Goal: Task Accomplishment & Management: Use online tool/utility

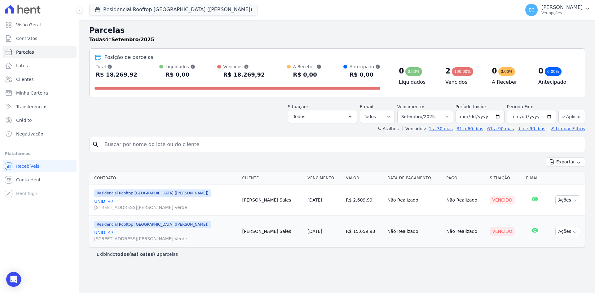
select select
click at [105, 8] on button "Residencial Rooftop [GEOGRAPHIC_DATA] (Oswaldo)" at bounding box center [173, 10] width 168 height 12
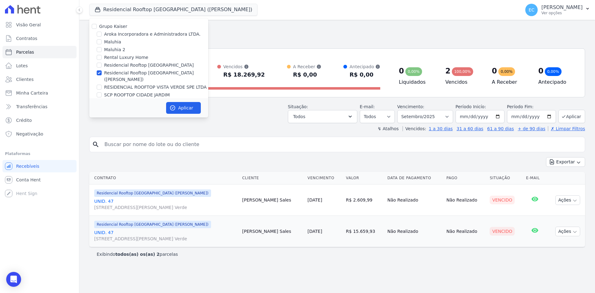
click at [255, 37] on div "Todas de Setembro/2025" at bounding box center [337, 39] width 496 height 7
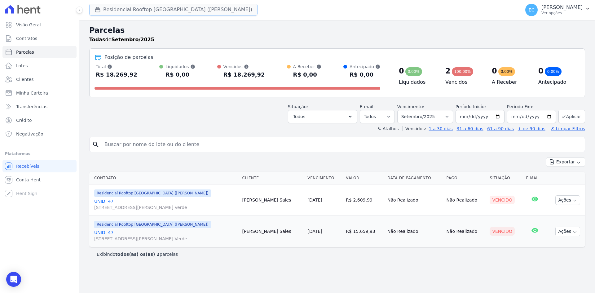
click at [110, 11] on button "Residencial Rooftop [GEOGRAPHIC_DATA] (Oswaldo)" at bounding box center [173, 10] width 168 height 12
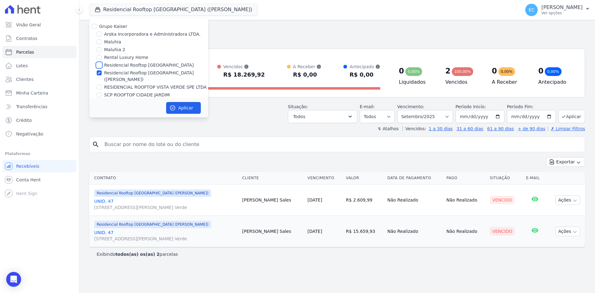
click at [97, 65] on input "Residencial Rooftop [GEOGRAPHIC_DATA]" at bounding box center [99, 65] width 5 height 5
checkbox input "true"
click at [97, 73] on input "Residencial Rooftop [GEOGRAPHIC_DATA] (Oswaldo)" at bounding box center [99, 72] width 5 height 5
checkbox input "false"
click at [193, 107] on button "Aplicar" at bounding box center [183, 108] width 35 height 12
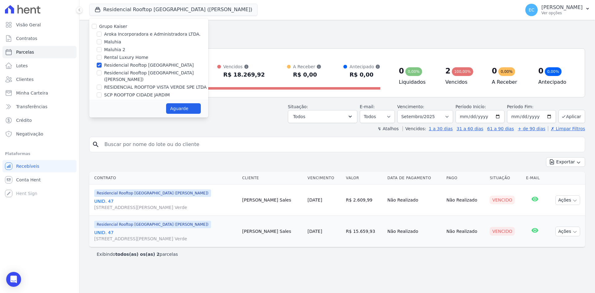
select select
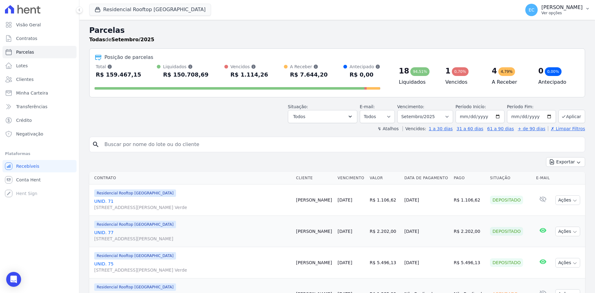
click at [566, 12] on p "Ver opções" at bounding box center [561, 13] width 41 height 5
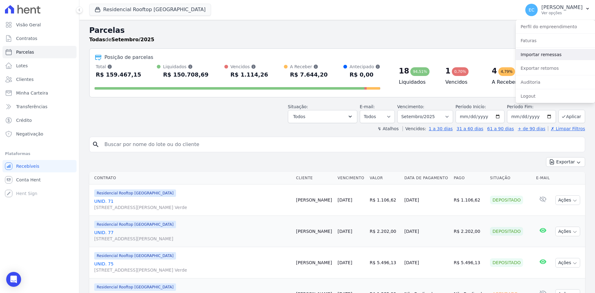
click at [548, 54] on link "Importar remessas" at bounding box center [555, 54] width 79 height 11
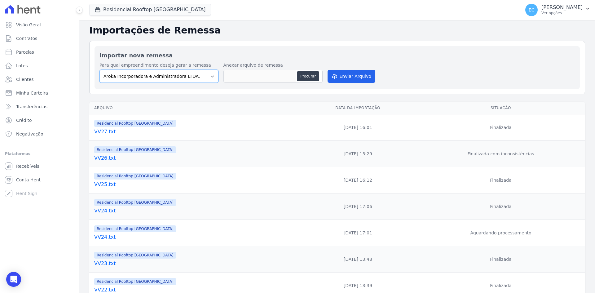
click at [204, 76] on select "Aroka Incorporadora e Administradora LTDA. Maluhia Maluhia 2 Rental Luxury Home…" at bounding box center [158, 76] width 119 height 13
select select "b708f404-7805-4455-b79a-987b4d37bb25"
click at [99, 70] on select "Aroka Incorporadora e Administradora LTDA. Maluhia Maluhia 2 Rental Luxury Home…" at bounding box center [158, 76] width 119 height 13
click at [310, 74] on button "Procurar" at bounding box center [308, 76] width 22 height 10
type input "VV28.txt"
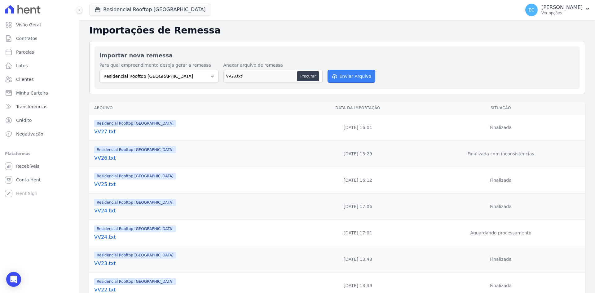
click at [342, 76] on button "Enviar Arquivo" at bounding box center [352, 76] width 48 height 13
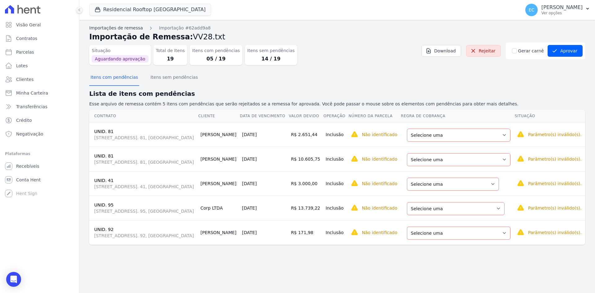
click at [110, 26] on link "Importações de remessa" at bounding box center [116, 28] width 54 height 7
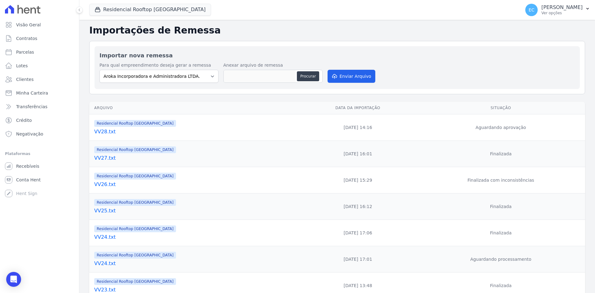
click at [110, 132] on link "VV28.txt" at bounding box center [195, 131] width 203 height 7
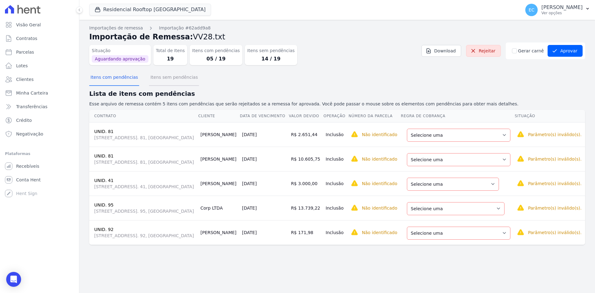
click at [170, 81] on button "Itens sem pendências" at bounding box center [174, 78] width 50 height 16
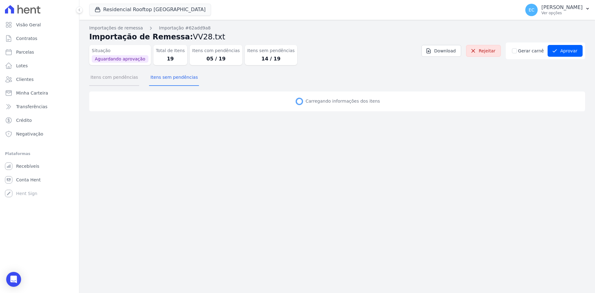
click at [127, 79] on button "Itens com pendências" at bounding box center [114, 78] width 50 height 16
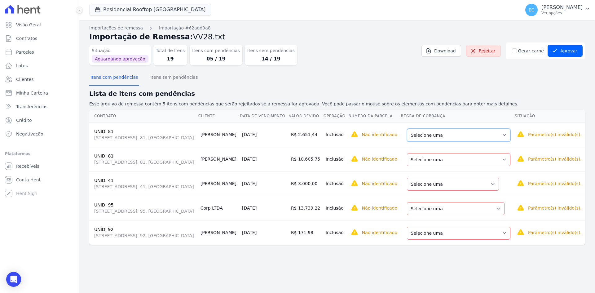
click at [440, 135] on select "Selecione uma Nova Parcela Avulsa Parcela Avulsa Existente Parcela Normal (4 X …" at bounding box center [458, 135] width 103 height 13
click at [436, 158] on select "Selecione uma Nova Parcela Avulsa Parcela Avulsa Existente Parcela Normal (4 X …" at bounding box center [458, 159] width 103 height 13
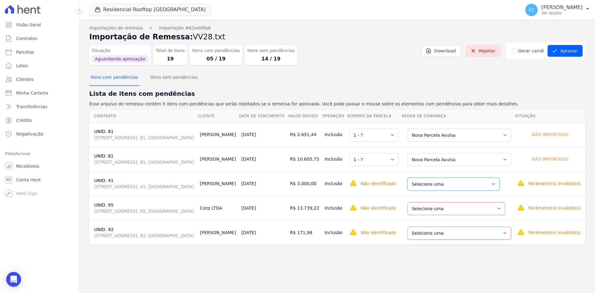
click at [441, 182] on select "Selecione uma Nova Parcela Avulsa Parcela Avulsa Existente Parcela Normal (1 X …" at bounding box center [453, 184] width 92 height 13
click at [443, 206] on select "Selecione uma Nova Parcela Avulsa Parcela Avulsa Existente Parcela Normal (1 X …" at bounding box center [456, 208] width 98 height 13
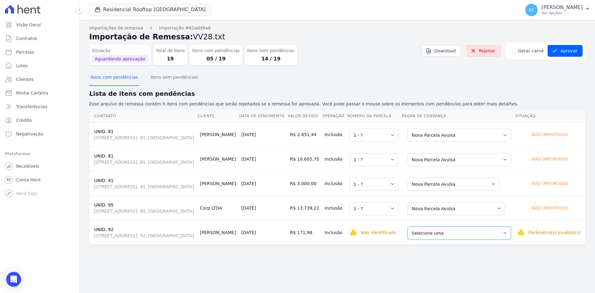
click at [446, 233] on select "Selecione uma Nova Parcela Avulsa Parcela Avulsa Existente Parcela Normal (1 X …" at bounding box center [458, 233] width 103 height 13
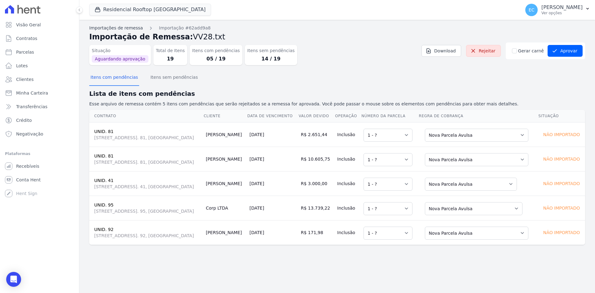
click at [125, 28] on link "Importações de remessa" at bounding box center [116, 28] width 54 height 7
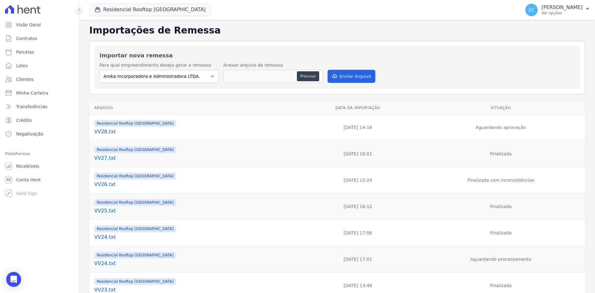
click at [107, 132] on link "VV28.txt" at bounding box center [195, 131] width 203 height 7
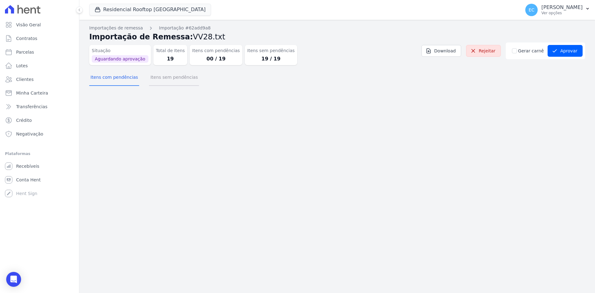
click at [169, 75] on button "Itens sem pendências" at bounding box center [174, 78] width 50 height 16
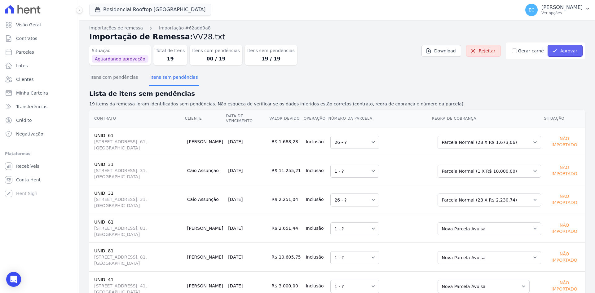
click at [559, 55] on button "Aprovar" at bounding box center [565, 51] width 35 height 12
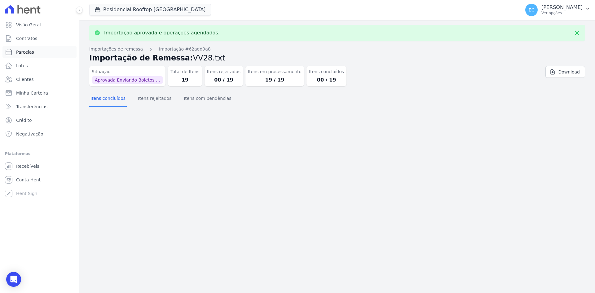
click at [31, 50] on span "Parcelas" at bounding box center [25, 52] width 18 height 6
select select
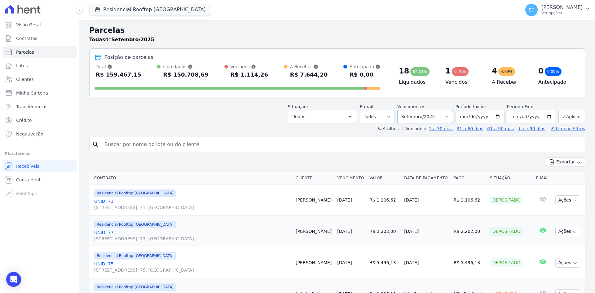
click at [406, 116] on select "Filtrar por período ──────── Todos os meses Setembro/2023 Outubro/2023 Novembro…" at bounding box center [425, 116] width 56 height 13
select select "10/2025"
click at [401, 110] on select "Filtrar por período ──────── Todos os meses Setembro/2023 Outubro/2023 Novembro…" at bounding box center [425, 116] width 56 height 13
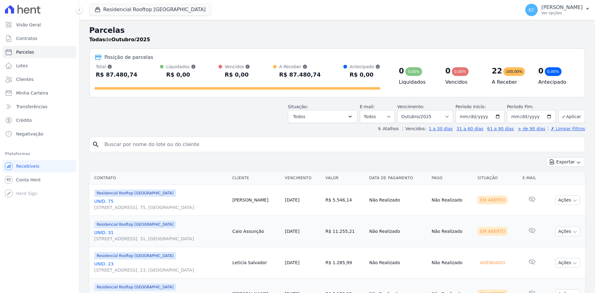
select select
click at [430, 113] on select "Filtrar por período ──────── Todos os meses Setembro/2023 Outubro/2023 Novembro…" at bounding box center [425, 116] width 56 height 13
select select "09/2025"
click at [401, 110] on select "Filtrar por período ──────── Todos os meses Setembro/2023 Outubro/2023 Novembro…" at bounding box center [425, 116] width 56 height 13
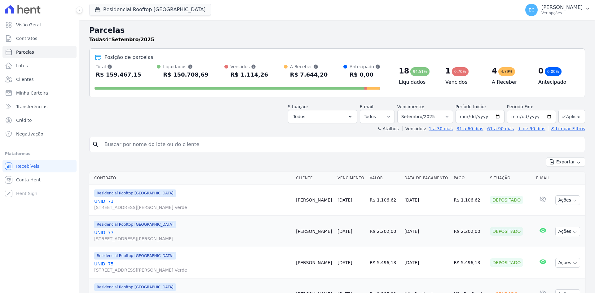
select select
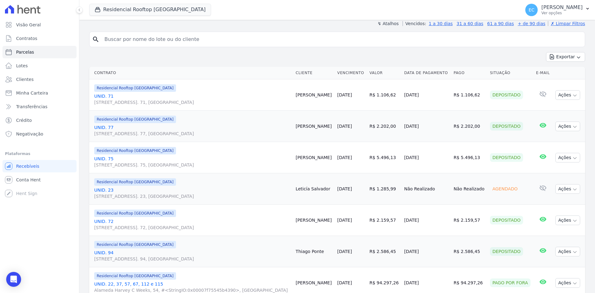
scroll to position [103, 0]
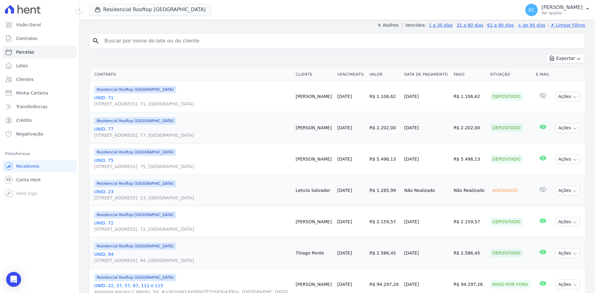
click at [243, 59] on div "Exportar Exportar PDF Exportar CSV" at bounding box center [337, 61] width 496 height 15
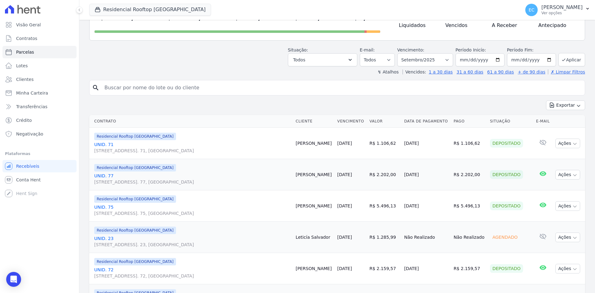
scroll to position [42, 0]
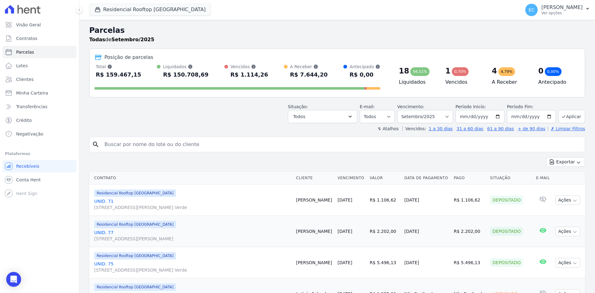
select select
